Goal: Information Seeking & Learning: Learn about a topic

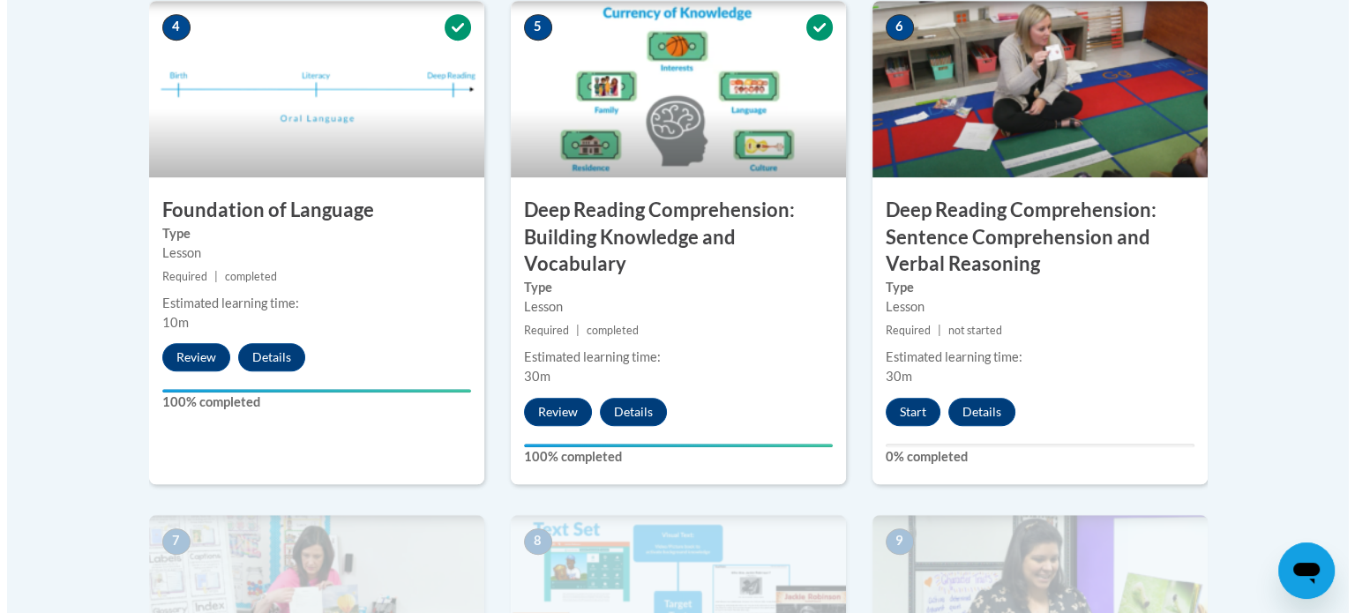
scroll to position [1054, 0]
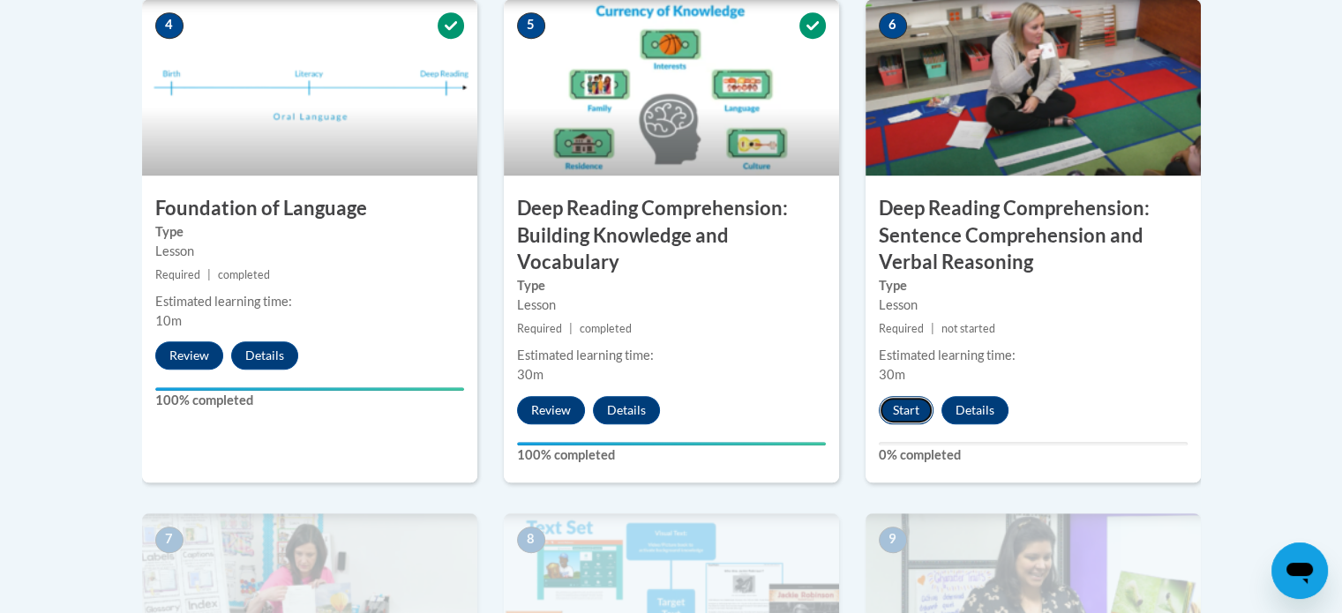
click at [899, 419] on button "Start" at bounding box center [906, 410] width 55 height 28
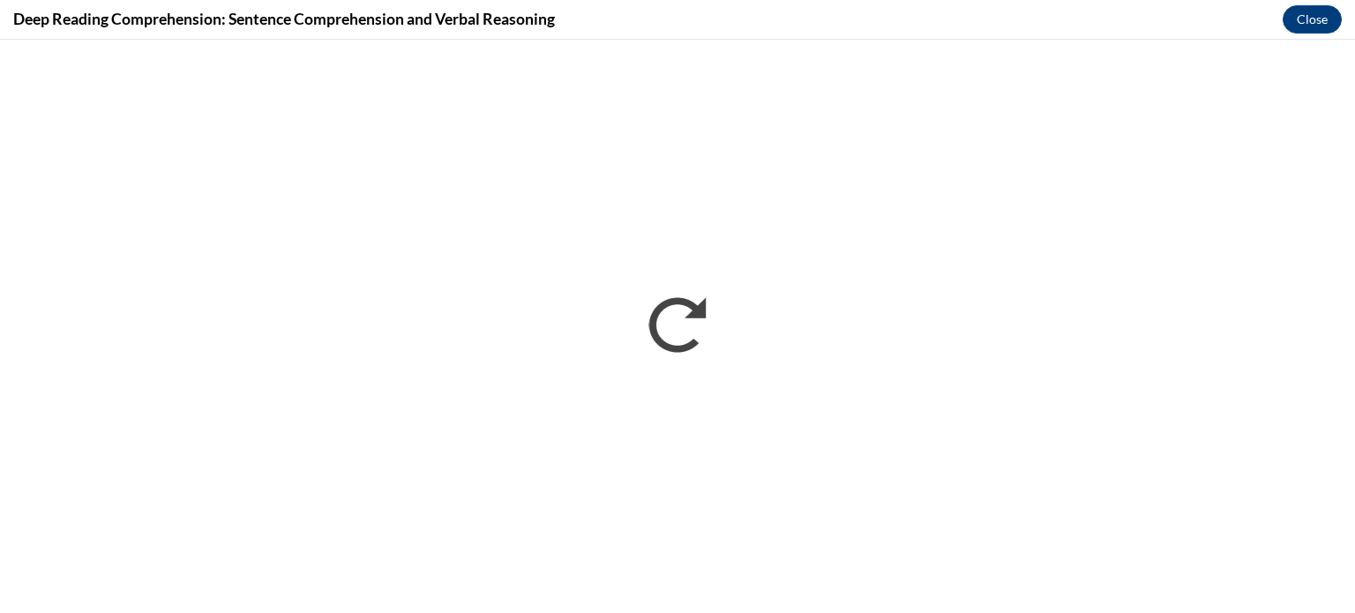
scroll to position [0, 0]
